Goal: Task Accomplishment & Management: Use online tool/utility

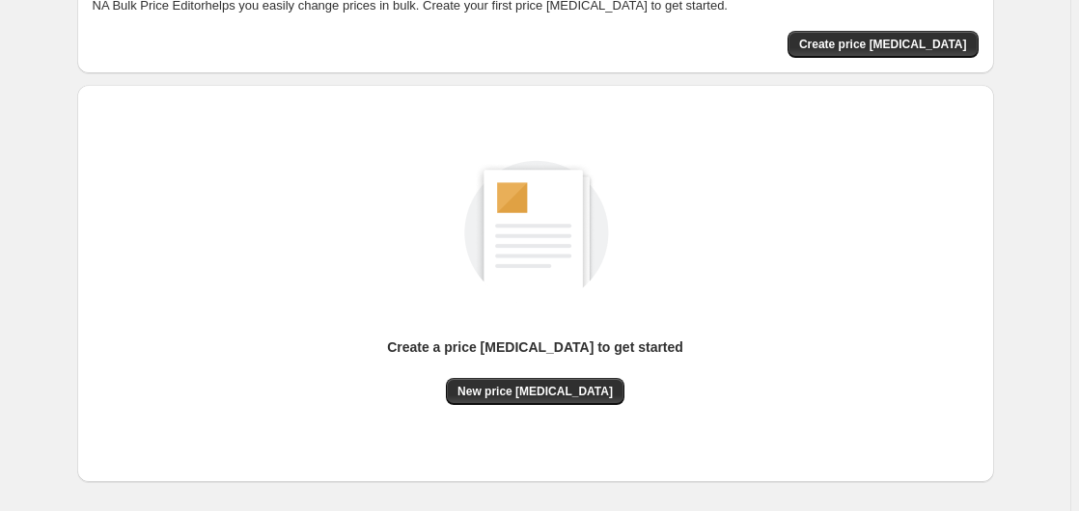
scroll to position [211, 0]
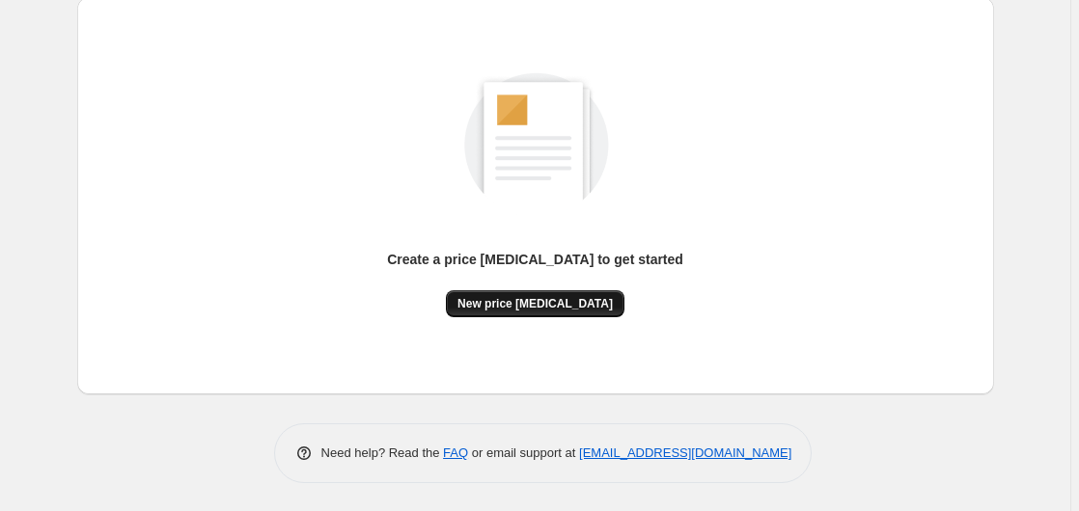
click at [541, 305] on span "New price [MEDICAL_DATA]" at bounding box center [534, 303] width 155 height 15
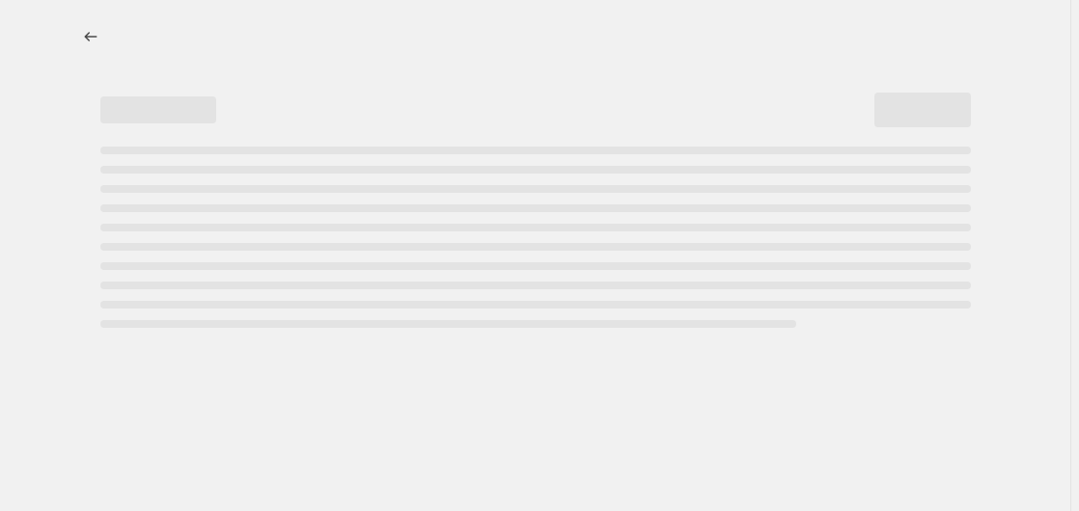
select select "percentage"
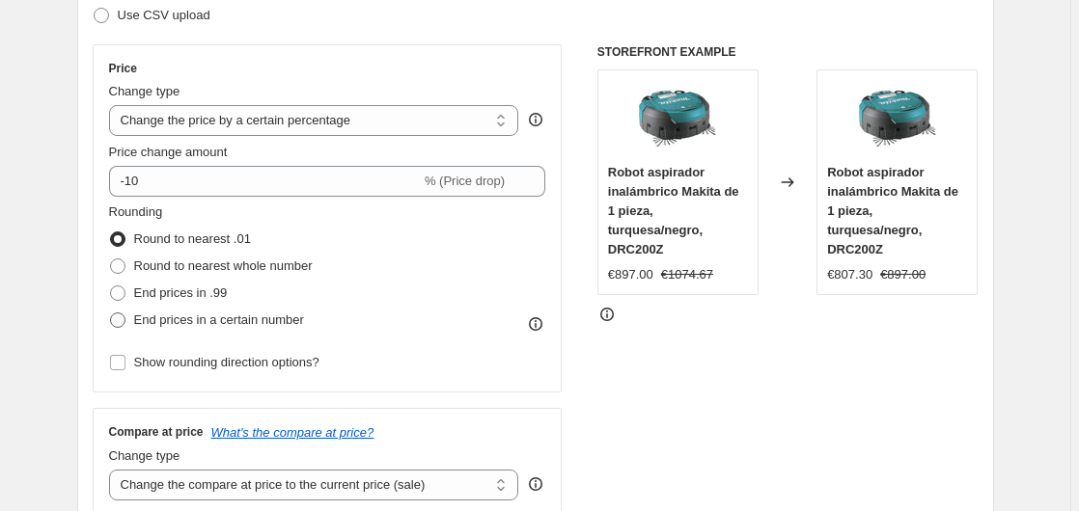
scroll to position [394, 0]
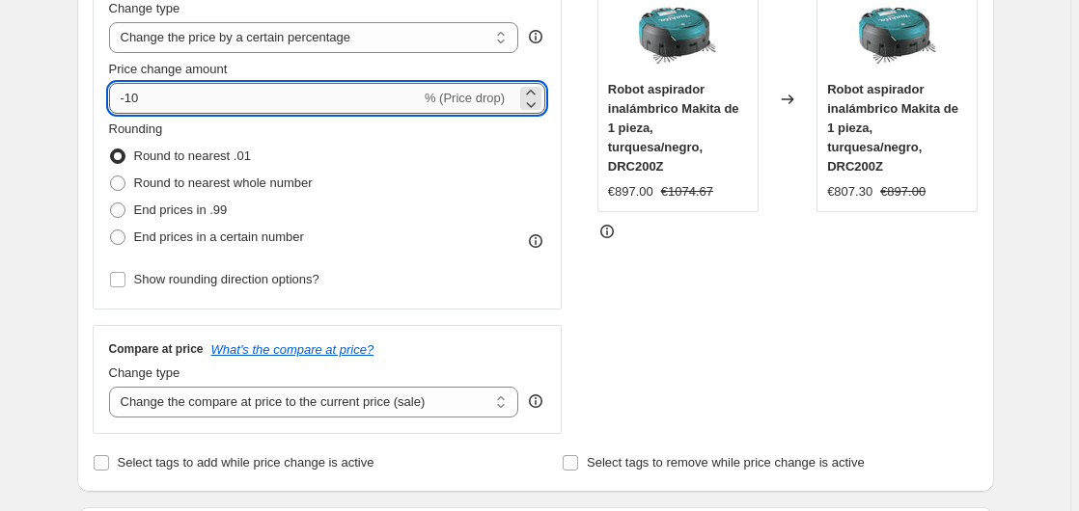
click at [237, 104] on input "-10" at bounding box center [265, 98] width 312 height 31
type input "-1"
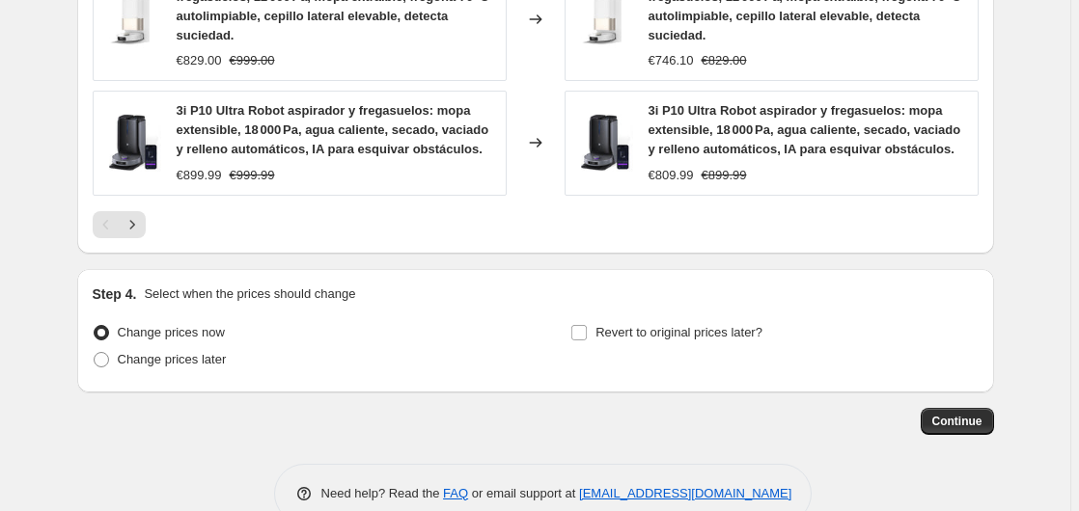
scroll to position [1521, 0]
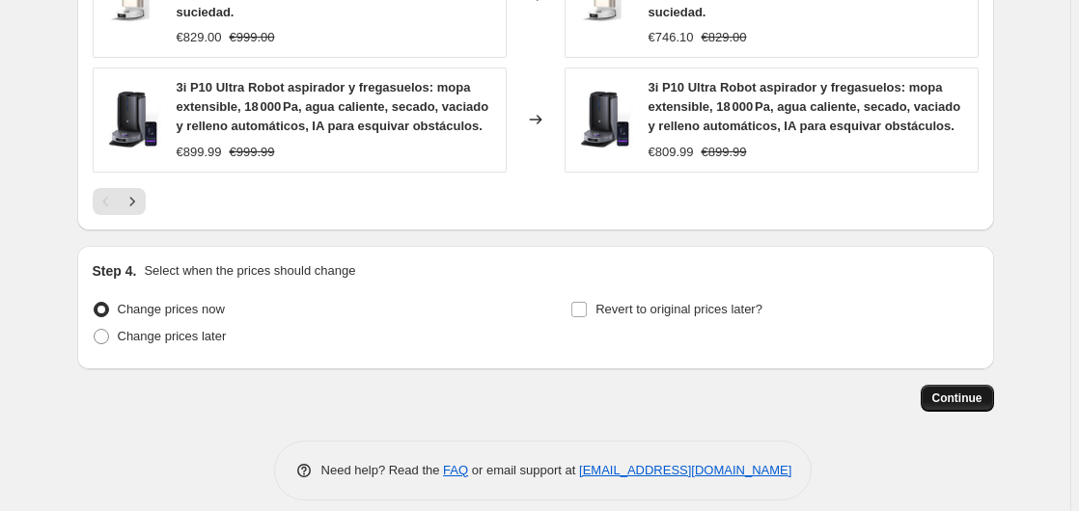
type input "-35"
click at [982, 391] on span "Continue" at bounding box center [957, 398] width 50 height 15
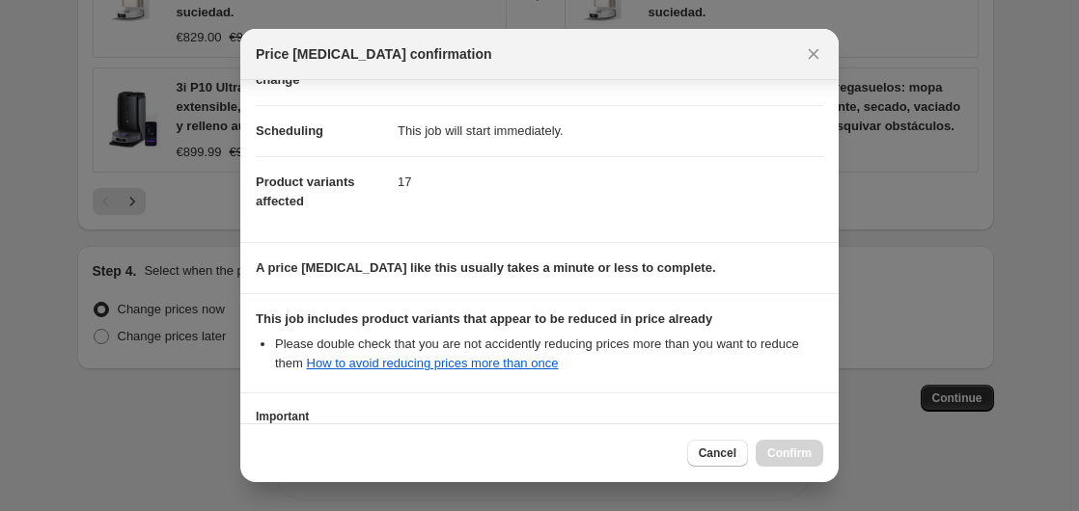
scroll to position [305, 0]
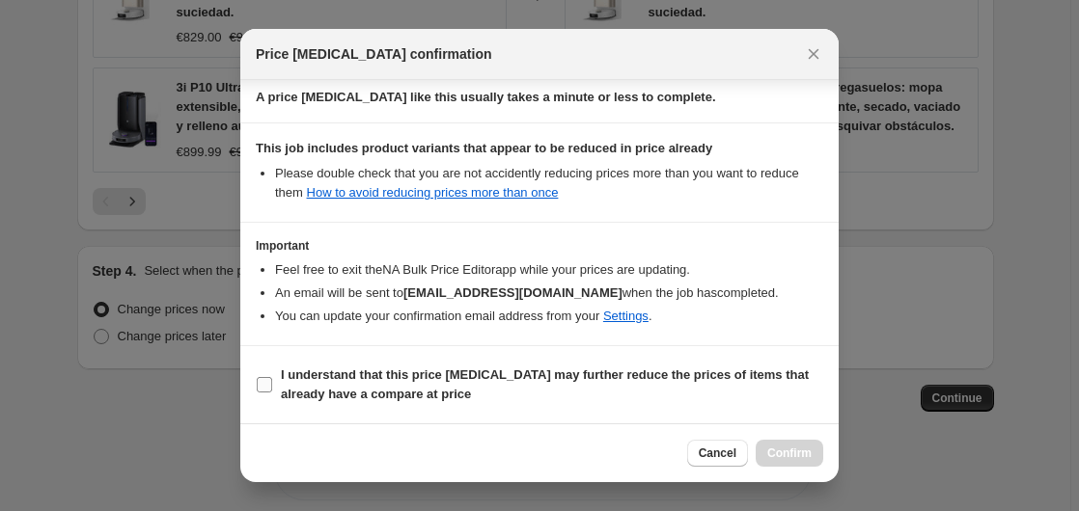
click at [351, 376] on b "I understand that this price [MEDICAL_DATA] may further reduce the prices of it…" at bounding box center [545, 385] width 528 height 34
click at [272, 377] on input "I understand that this price [MEDICAL_DATA] may further reduce the prices of it…" at bounding box center [264, 384] width 15 height 15
checkbox input "true"
click at [792, 440] on button "Confirm" at bounding box center [790, 453] width 68 height 27
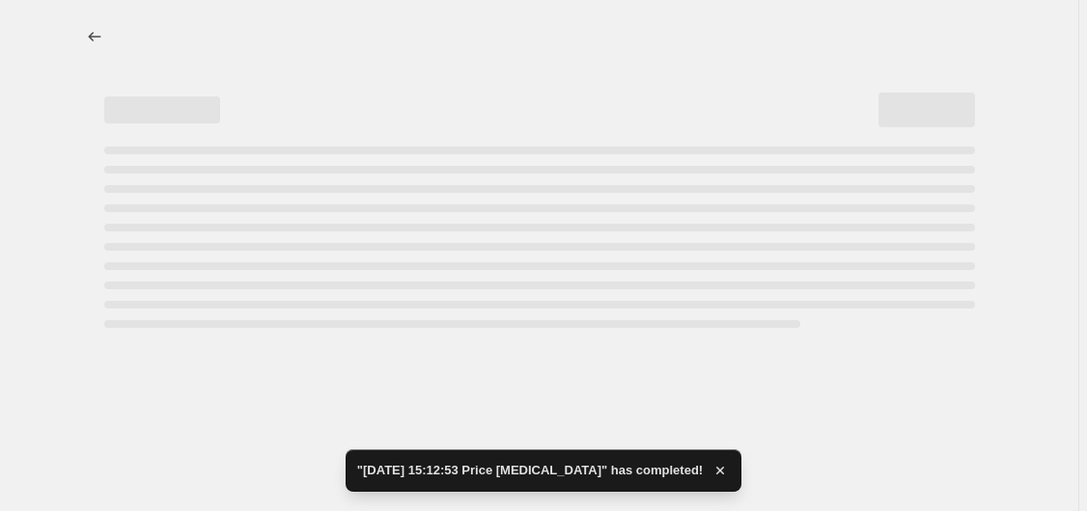
select select "percentage"
